Goal: Task Accomplishment & Management: Manage account settings

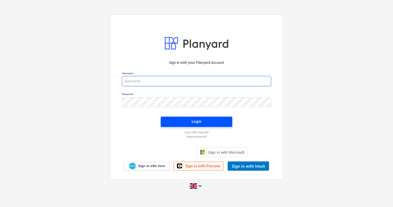
type input "[EMAIL_ADDRESS][DOMAIN_NAME]"
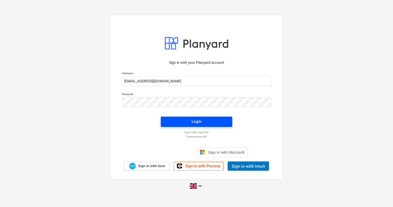
click at [190, 123] on span "Login" at bounding box center [196, 121] width 59 height 7
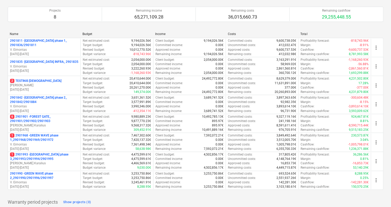
scroll to position [154, 0]
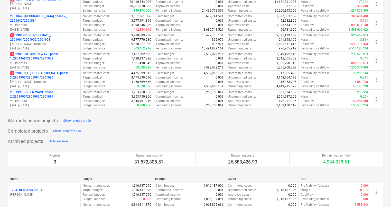
click at [37, 56] on p "1 2901968 - GREEN WAVE phase 1_2901968/2901969/2901972" at bounding box center [44, 56] width 68 height 9
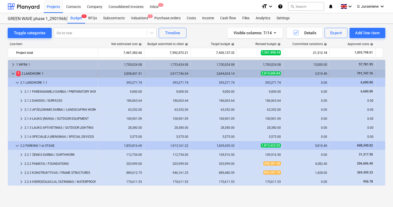
click at [42, 73] on div "1 2 LANDWORK 1" at bounding box center [55, 73] width 79 height 8
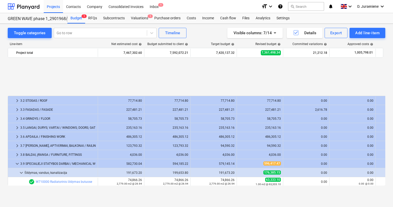
scroll to position [51, 0]
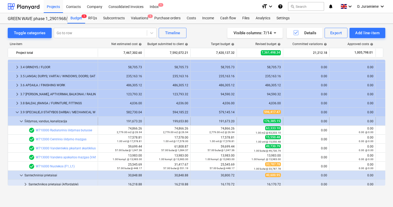
click at [20, 120] on span "keyboard_arrow_down" at bounding box center [21, 121] width 6 height 6
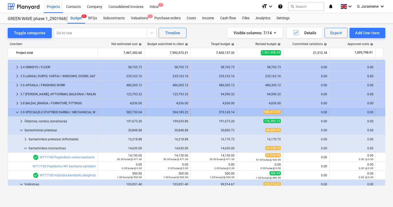
click at [16, 113] on span "keyboard_arrow_down" at bounding box center [17, 112] width 6 height 6
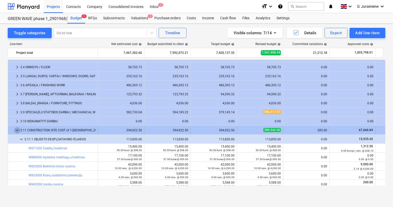
click at [16, 130] on span "keyboard_arrow_down" at bounding box center [17, 130] width 6 height 6
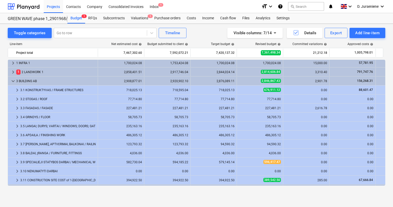
scroll to position [0, 0]
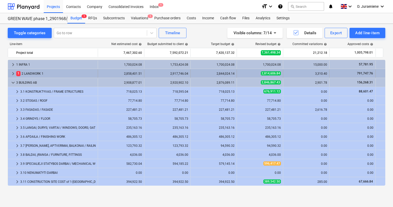
click at [58, 72] on div "1 2 LANDWORK 1" at bounding box center [55, 73] width 79 height 8
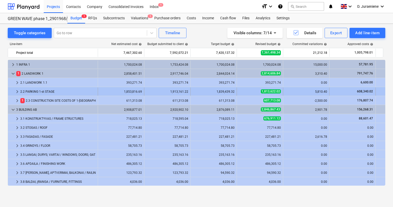
click at [47, 90] on div "2.2 PARKING 1-st STAGE" at bounding box center [57, 91] width 75 height 8
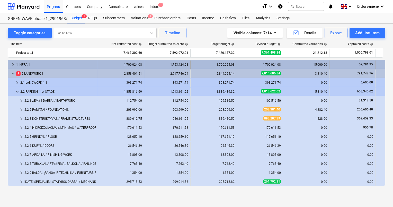
click at [40, 63] on div "1 INFRA 1" at bounding box center [55, 64] width 79 height 8
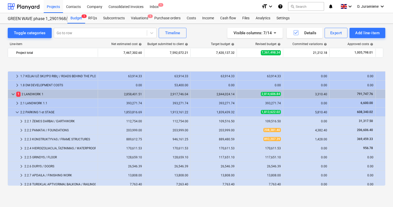
scroll to position [77, 0]
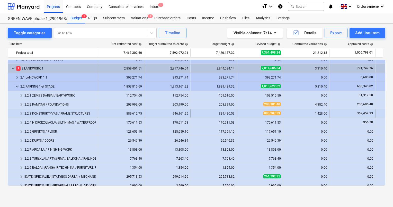
click at [59, 112] on div "2.2.3 KONSTRUKTYVAS / FRAME STRUCTURES" at bounding box center [59, 113] width 71 height 8
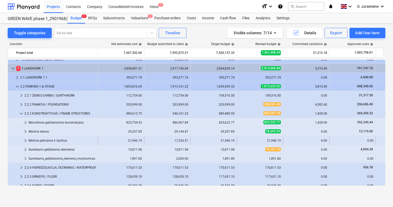
click at [25, 139] on span "keyboard_arrow_right" at bounding box center [25, 140] width 6 height 6
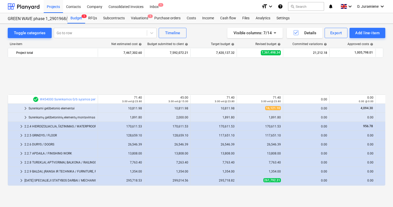
scroll to position [206, 0]
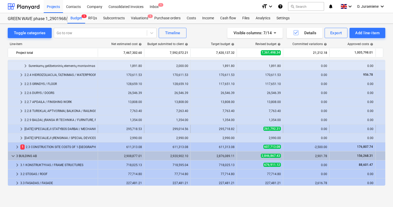
click at [69, 127] on div "[DATE] SPECIALIEJI STATYBOS DARBAI / MECHANICAL WORK" at bounding box center [59, 129] width 71 height 8
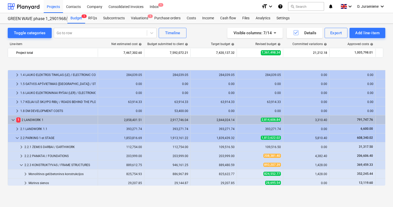
scroll to position [51, 0]
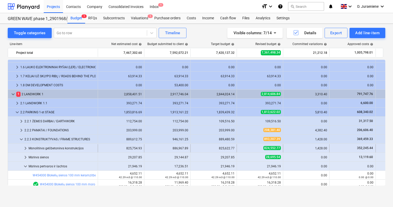
click at [58, 147] on div "Monolitinės gelžbetoninės konstrukcijos" at bounding box center [62, 148] width 67 height 8
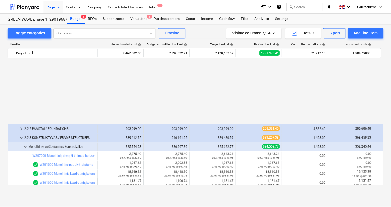
scroll to position [129, 0]
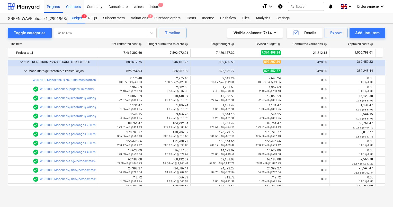
drag, startPoint x: 54, startPoint y: 6, endPoint x: 73, endPoint y: 1, distance: 19.8
click at [54, 6] on div "Projects" at bounding box center [53, 6] width 19 height 13
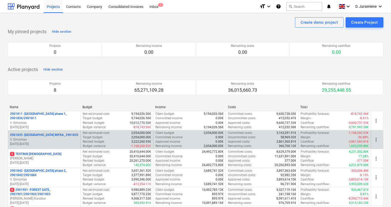
scroll to position [154, 0]
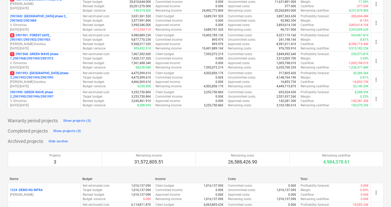
click at [40, 77] on p "1 2901993 - [GEOGRAPHIC_DATA] phase 3_2901993/2901994/2901995" at bounding box center [44, 75] width 68 height 9
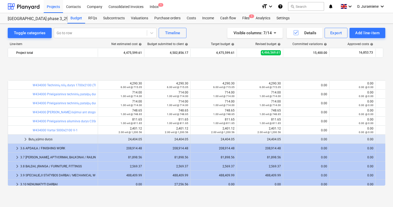
scroll to position [2288, 0]
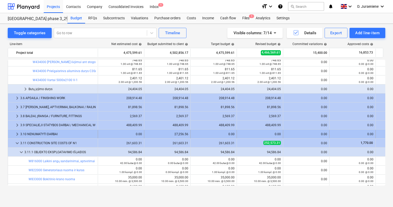
click at [51, 132] on div "3.10 NENUMATYTI DARBAI" at bounding box center [57, 134] width 75 height 8
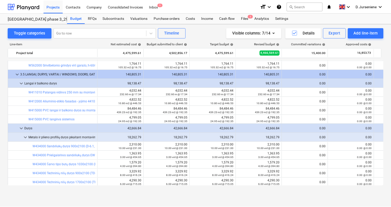
scroll to position [2133, 0]
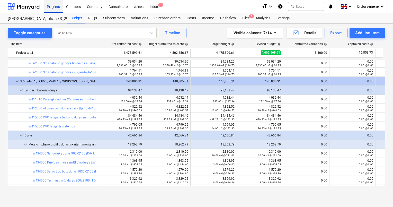
click at [56, 7] on div "Projects" at bounding box center [53, 6] width 19 height 13
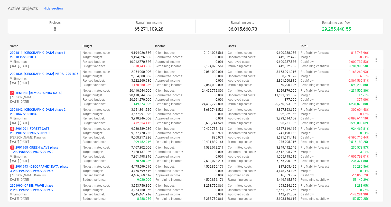
scroll to position [129, 0]
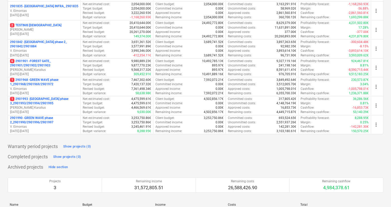
click at [45, 120] on p "2901990 - GREEN WAVE phase 2_2901990/2901996/2901997" at bounding box center [44, 120] width 68 height 9
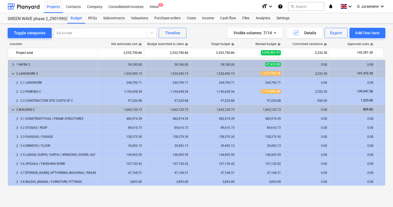
scroll to position [54, 0]
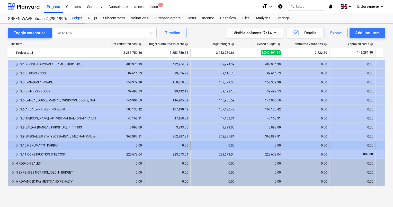
click at [41, 144] on div "3.10 NENUMATYTI DARBAI" at bounding box center [57, 145] width 75 height 8
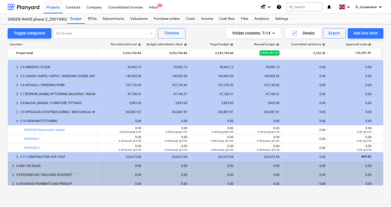
scroll to position [81, 0]
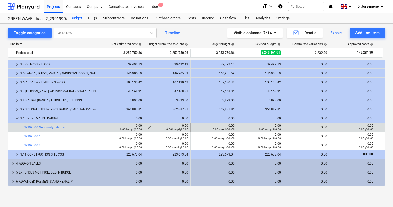
click at [149, 127] on span "edit" at bounding box center [149, 127] width 4 height 4
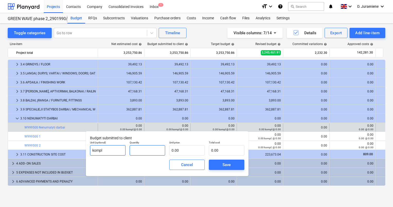
drag, startPoint x: 143, startPoint y: 149, endPoint x: 124, endPoint y: 149, distance: 19.0
click at [124, 149] on div "Unit (optional) kompl Quantity Unit price 0.00 Total cost 0.00" at bounding box center [167, 148] width 158 height 19
type input "0.00"
click at [196, 165] on span "Cancel" at bounding box center [187, 164] width 23 height 7
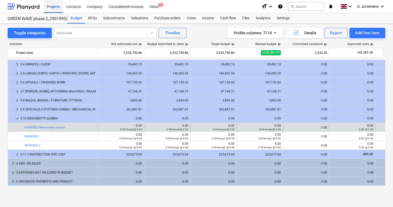
click at [49, 8] on div "Projects" at bounding box center [53, 6] width 19 height 13
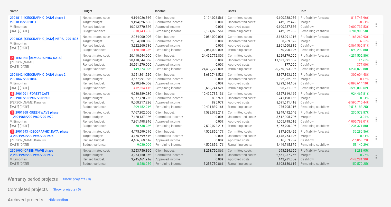
scroll to position [103, 0]
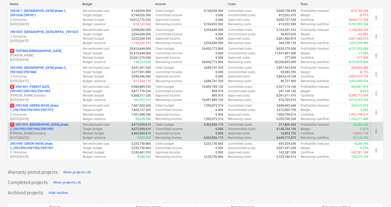
click at [43, 130] on p "1 2901993 - [GEOGRAPHIC_DATA] phase 3_2901993/2901994/2901995" at bounding box center [44, 126] width 68 height 9
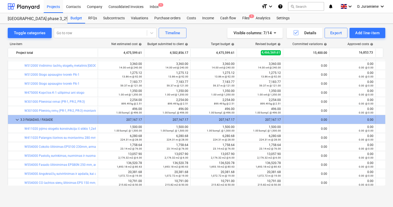
scroll to position [1876, 0]
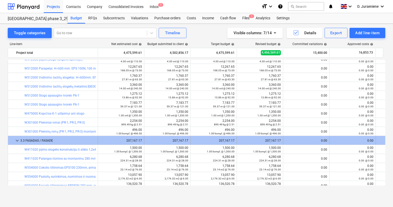
click at [17, 140] on span "keyboard_arrow_down" at bounding box center [17, 140] width 6 height 6
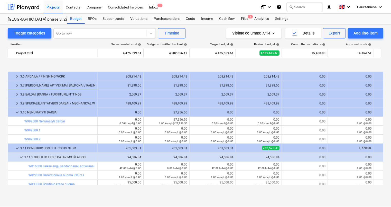
scroll to position [2236, 0]
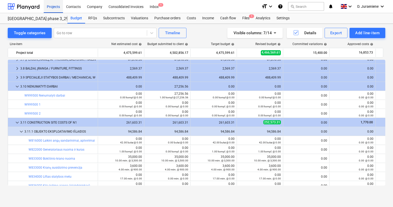
click at [60, 6] on div "Projects" at bounding box center [53, 6] width 19 height 13
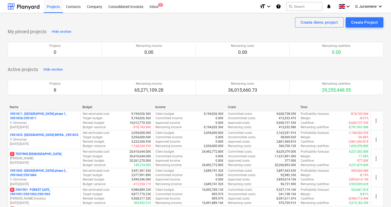
scroll to position [196, 0]
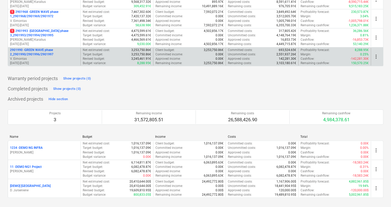
click at [33, 53] on p "2901990 - GREEN WAVE phase 2_2901990/2901996/2901997" at bounding box center [44, 52] width 68 height 9
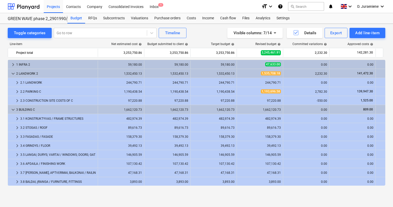
scroll to position [81, 0]
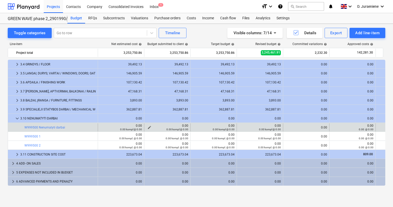
click at [148, 128] on div "0.00 kompl @ 0.00" at bounding box center [167, 129] width 42 height 4
click at [150, 127] on div "0.00 kompl @ 0.00" at bounding box center [167, 129] width 42 height 4
click at [148, 126] on span "edit" at bounding box center [149, 127] width 4 height 4
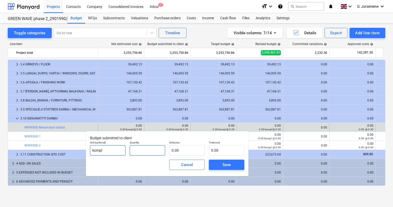
drag, startPoint x: 145, startPoint y: 149, endPoint x: 115, endPoint y: 148, distance: 30.1
click at [115, 148] on div "Unit (optional) kompl Quantity Unit price 0.00 Total cost 0.00" at bounding box center [167, 148] width 158 height 19
type input "1"
type input "1.00"
type input "8"
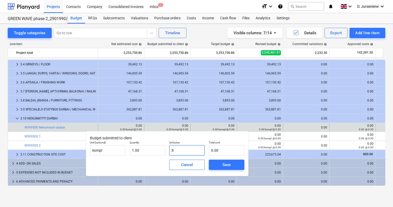
type input "8.00"
type input "81"
type input "81.00"
type input "813"
type input "813.00"
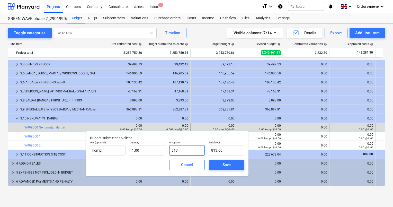
type input "8137"
type input "8,137.00"
type input "81379"
type input "81,379.00"
click at [234, 164] on span "Save" at bounding box center [226, 164] width 23 height 7
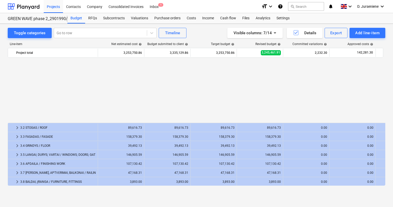
scroll to position [77, 0]
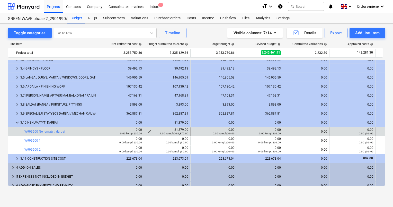
click at [149, 130] on span "edit" at bounding box center [149, 131] width 4 height 4
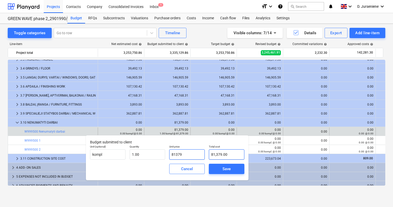
drag, startPoint x: 170, startPoint y: 153, endPoint x: 218, endPoint y: 154, distance: 48.1
click at [218, 154] on div "Unit (optional) kompl Quantity 1.00 Unit price 81379 Total cost 81,379.00" at bounding box center [167, 152] width 158 height 19
type input "8"
type input "8.00"
type input "81"
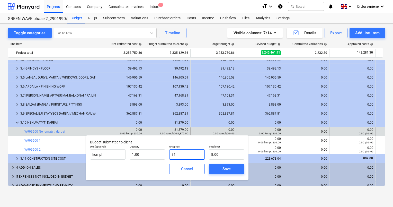
type input "81.00"
type input "813"
type input "813.00"
type input "8137"
type input "8,137.00"
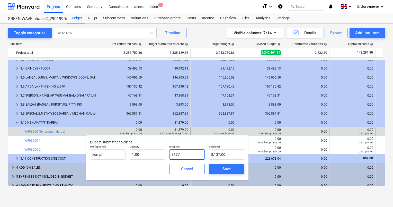
type input "81379"
type input "81,379.00"
type input "81379.2"
type input "81,379.20"
type input "81379.27"
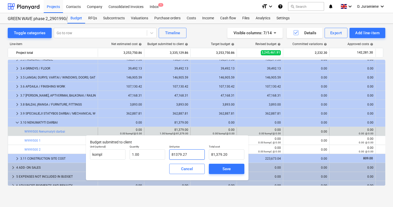
type input "81,379.27"
click at [229, 167] on div "Save" at bounding box center [226, 168] width 8 height 7
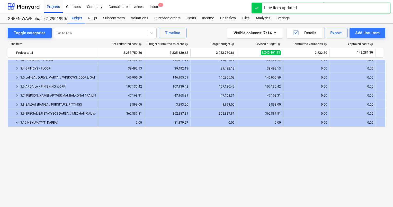
scroll to position [0, 0]
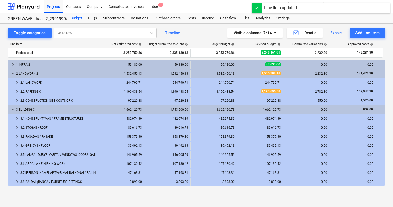
drag, startPoint x: 201, startPoint y: 37, endPoint x: 204, endPoint y: 32, distance: 5.5
click at [201, 35] on div "Toggle categories Go to row Timeline Visible columns : 7/14 Details Export Add …" at bounding box center [196, 33] width 377 height 10
